Goal: Check status: Check status

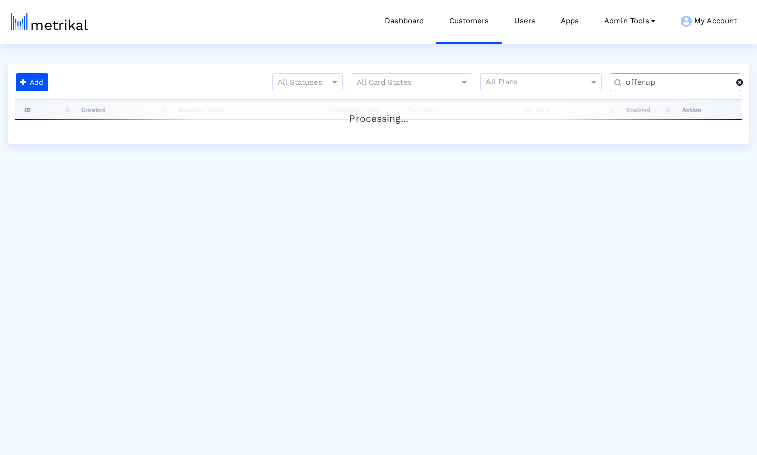
click at [741, 85] on span at bounding box center [739, 82] width 7 height 8
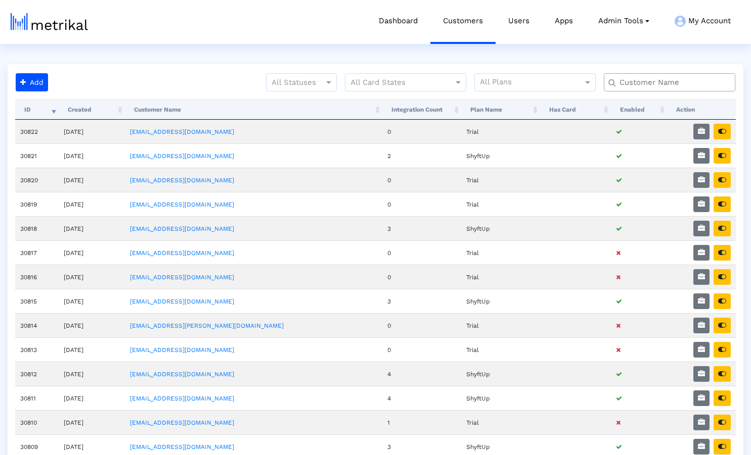
click at [695, 85] on input "text" at bounding box center [671, 82] width 119 height 11
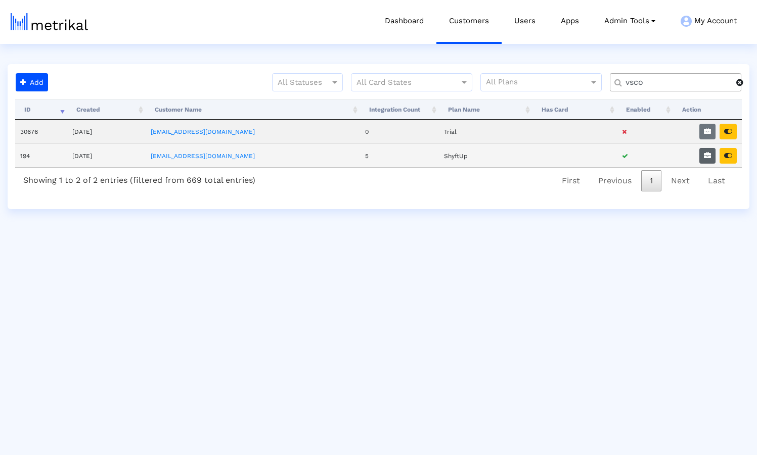
type input "vsco"
click at [707, 154] on icon "button" at bounding box center [707, 155] width 7 height 7
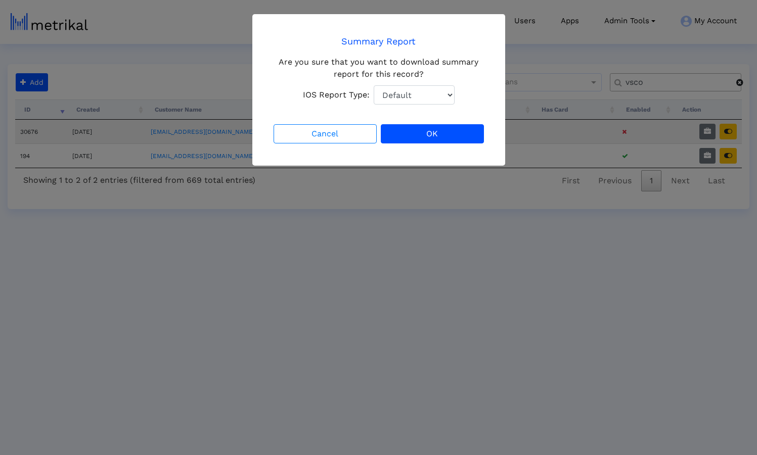
select select "1: 1"
click option "Total Downloads" at bounding box center [0, 0] width 0 height 0
click at [435, 131] on button "OK" at bounding box center [432, 133] width 103 height 19
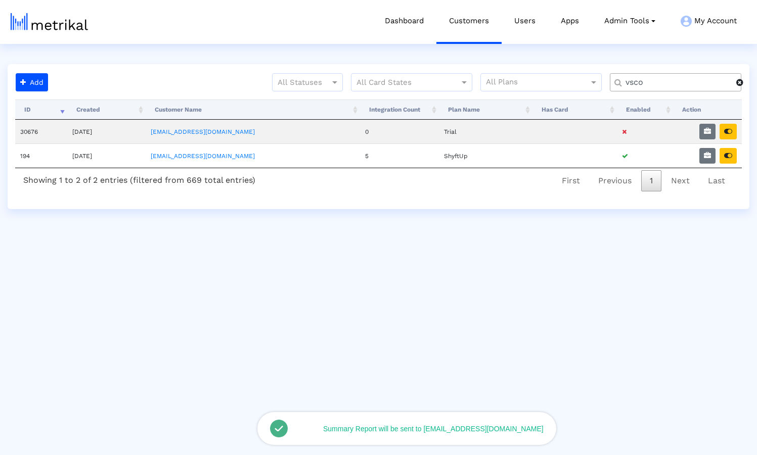
click at [740, 84] on span at bounding box center [739, 82] width 7 height 8
click at [709, 85] on input "text" at bounding box center [677, 82] width 119 height 11
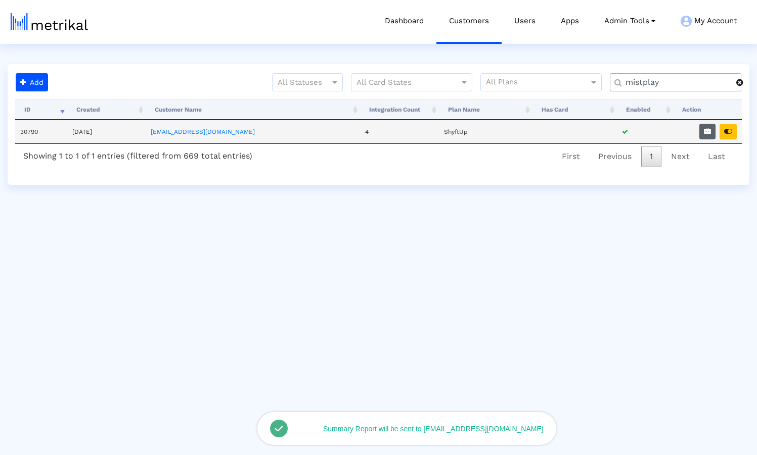
type input "mistplay"
click at [705, 133] on icon "button" at bounding box center [707, 131] width 7 height 7
select select "1: 1"
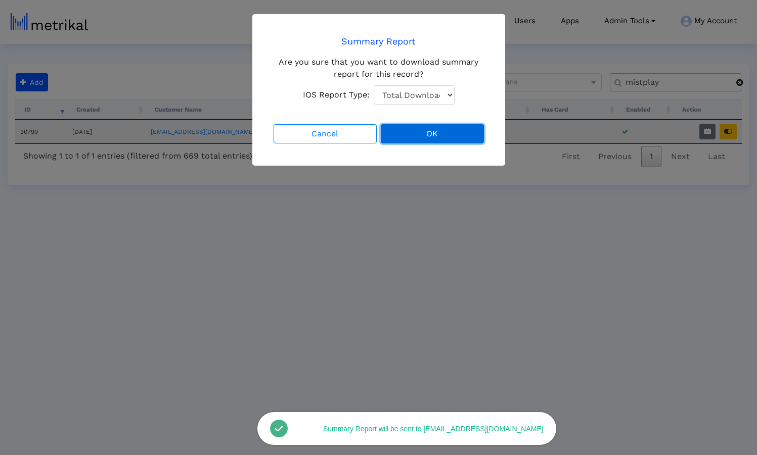
click at [416, 136] on button "OK" at bounding box center [432, 133] width 103 height 19
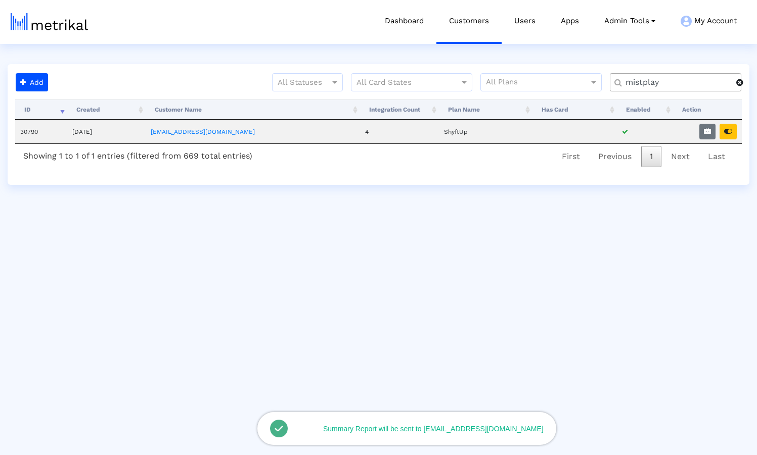
click at [739, 82] on span at bounding box center [739, 82] width 7 height 8
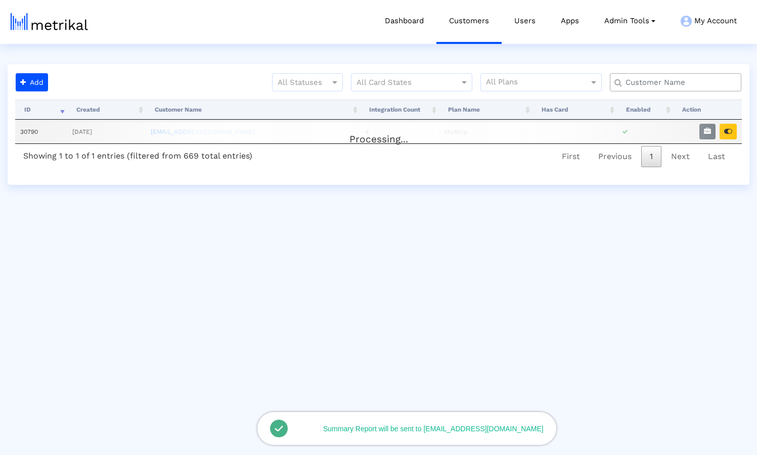
click at [701, 87] on input "text" at bounding box center [677, 82] width 119 height 11
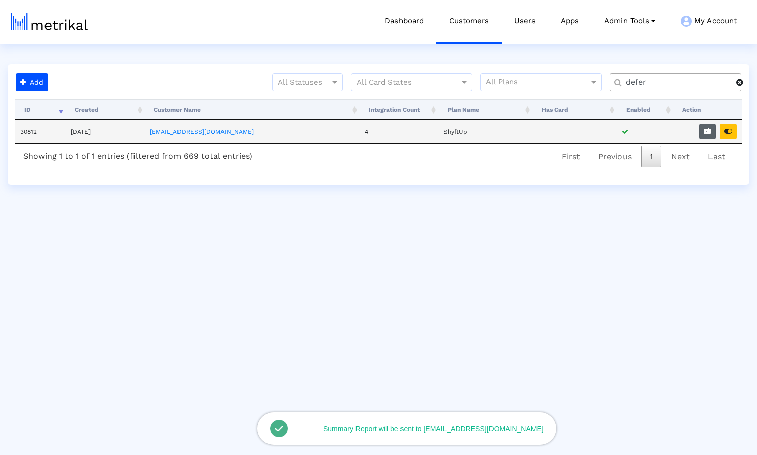
type input "defer"
click at [708, 134] on icon "button" at bounding box center [707, 131] width 7 height 7
select select "1: 1"
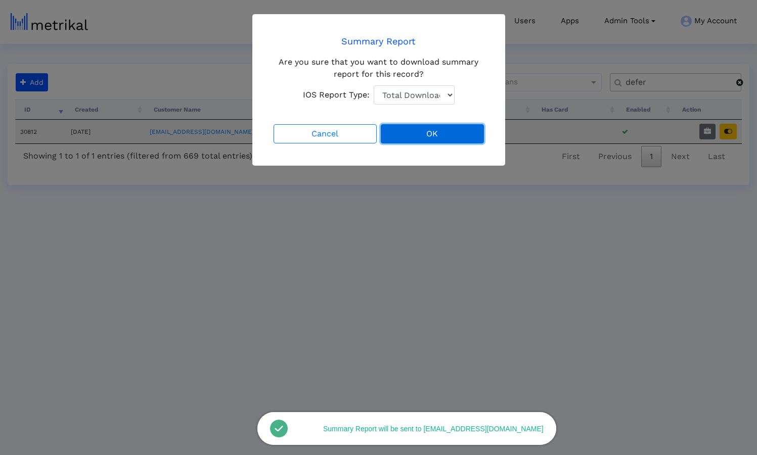
click at [472, 135] on button "OK" at bounding box center [432, 133] width 103 height 19
